Goal: Communication & Community: Share content

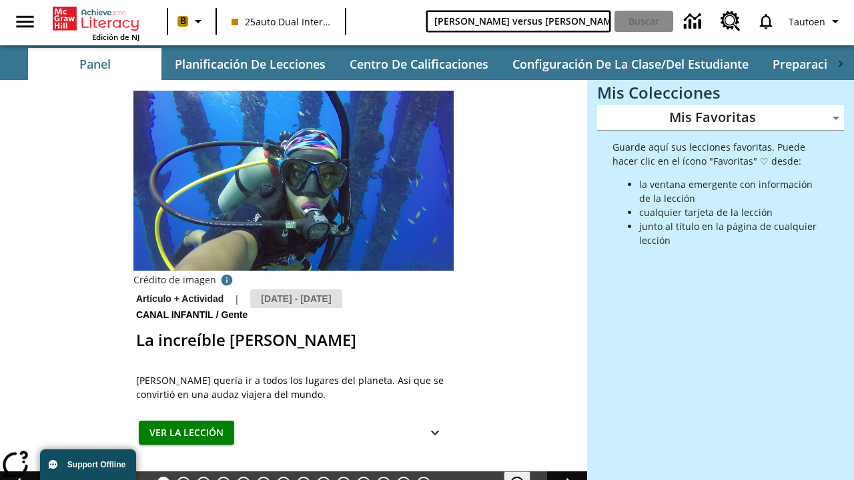
type input "[PERSON_NAME] versus [PERSON_NAME]"
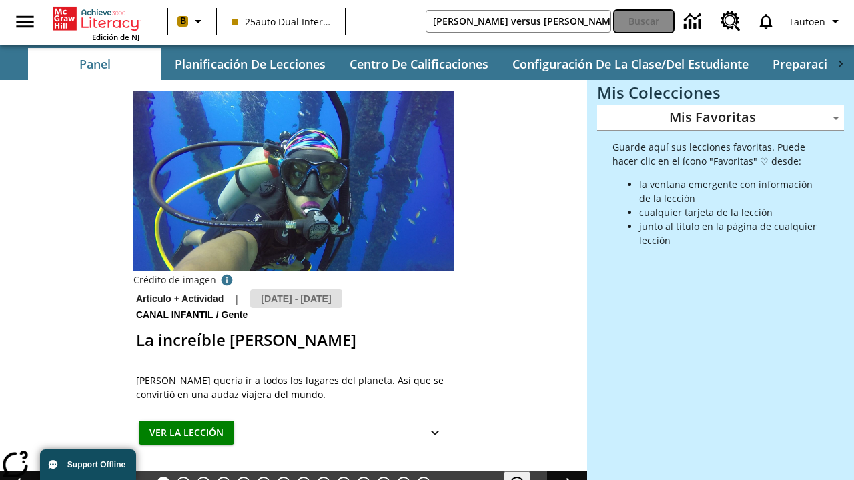
click at [644, 21] on button "Buscar" at bounding box center [644, 21] width 59 height 21
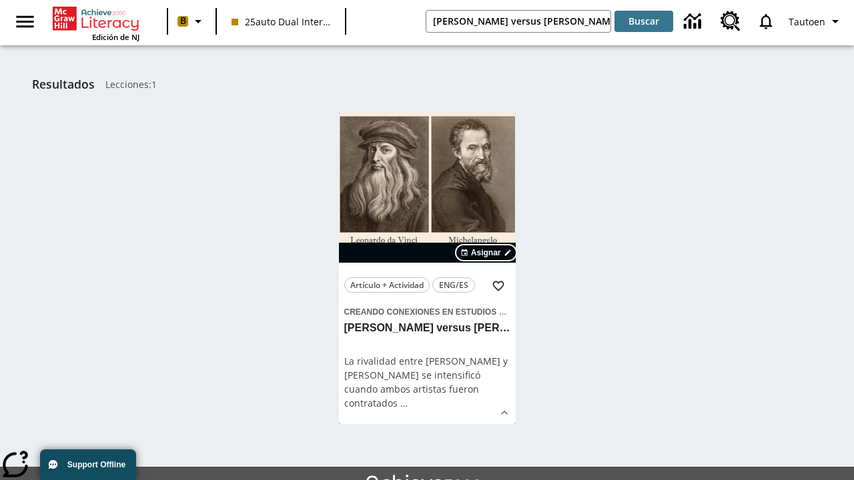
click at [486, 253] on span "Asignar" at bounding box center [486, 253] width 30 height 12
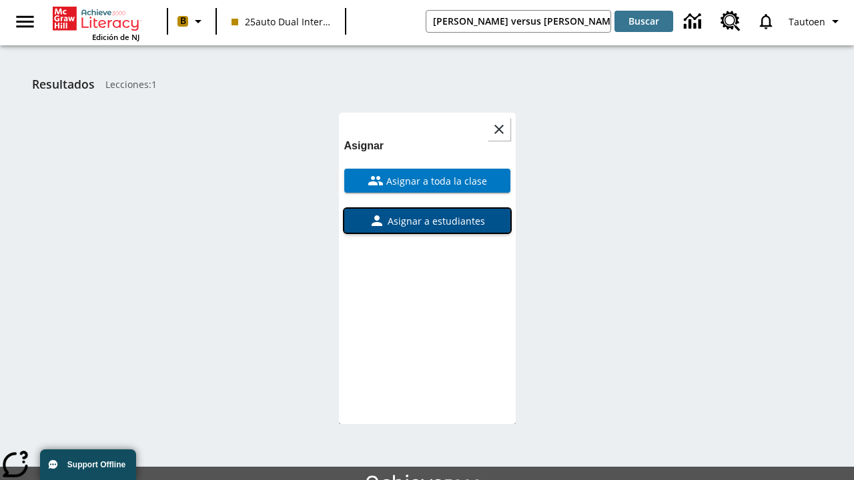
click at [427, 214] on span "Asignar a estudiantes" at bounding box center [435, 221] width 100 height 14
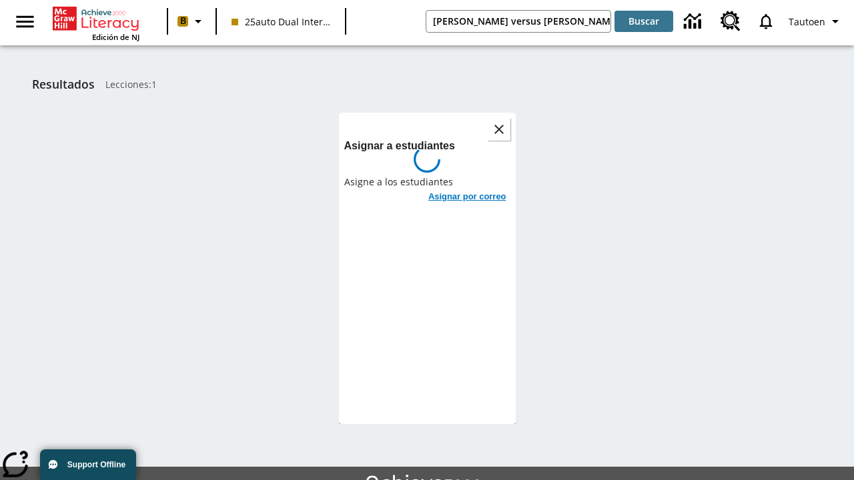
scroll to position [73, 0]
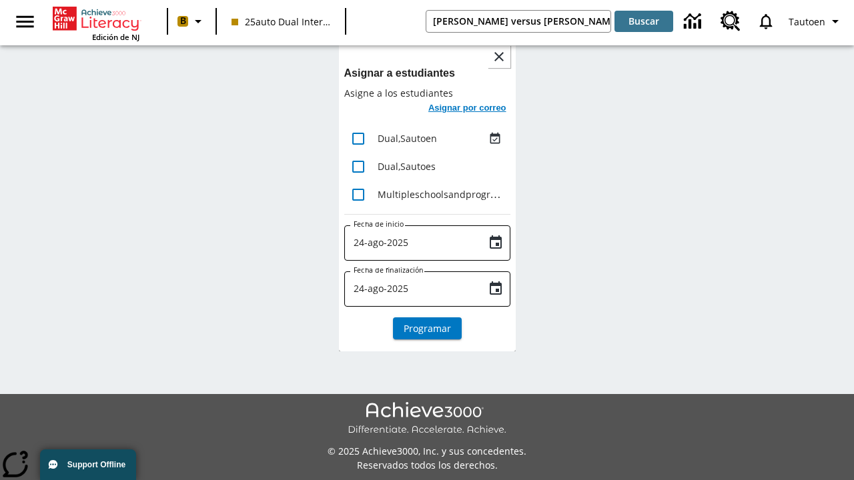
click at [466, 109] on h6 "Asignar por correo" at bounding box center [467, 108] width 78 height 15
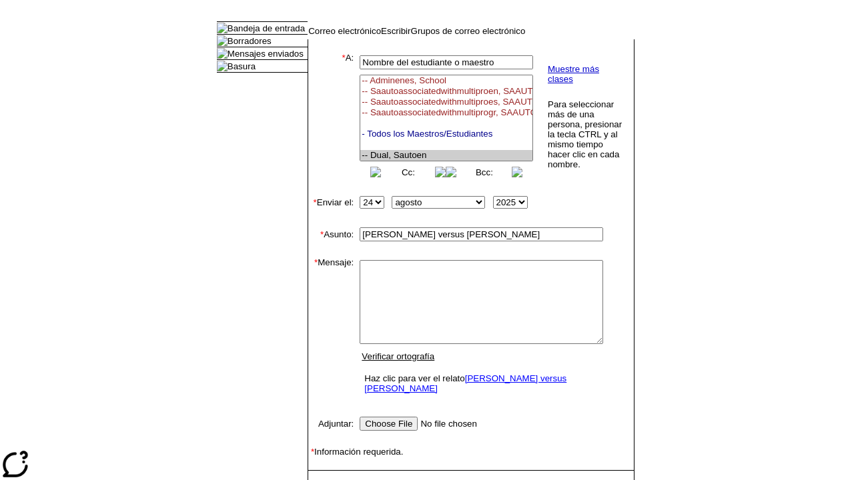
select select "U,21476361,1"
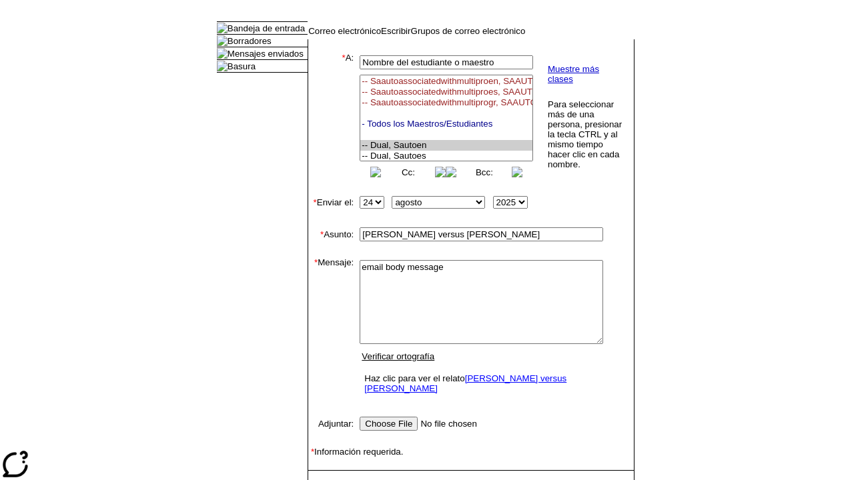
type textarea "email body message"
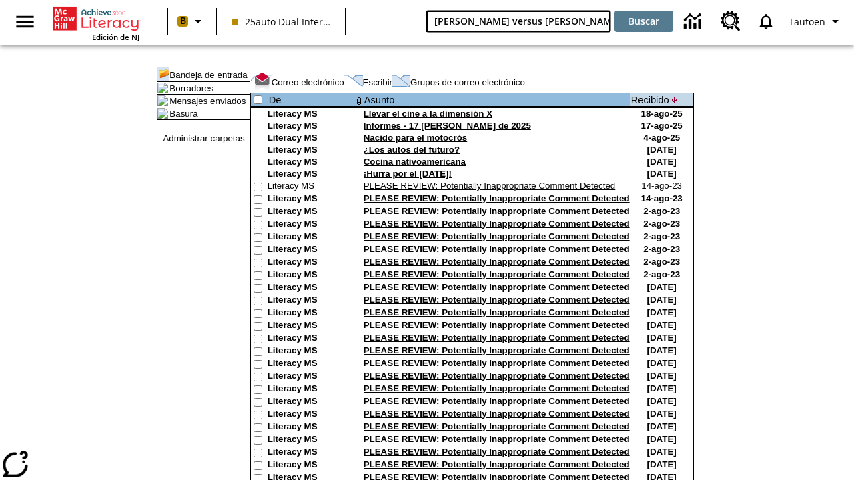
type input "[PERSON_NAME] versus [PERSON_NAME]"
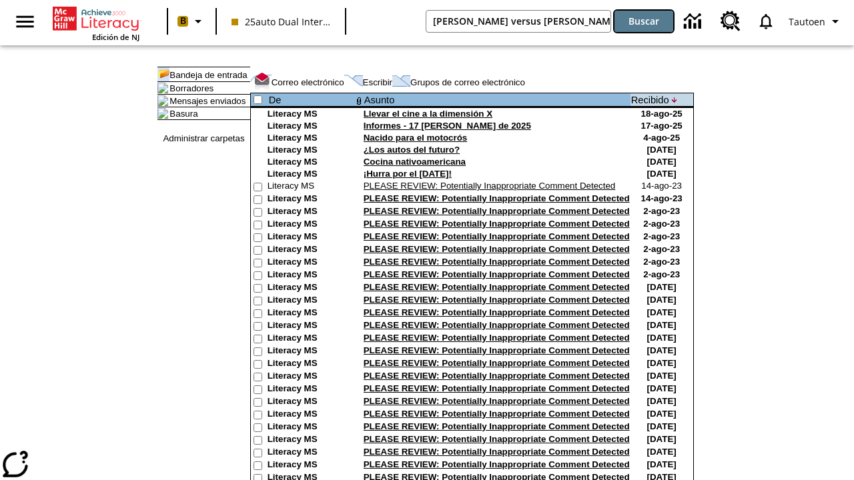
click at [644, 21] on button "Buscar" at bounding box center [644, 21] width 59 height 21
